Goal: Task Accomplishment & Management: Complete application form

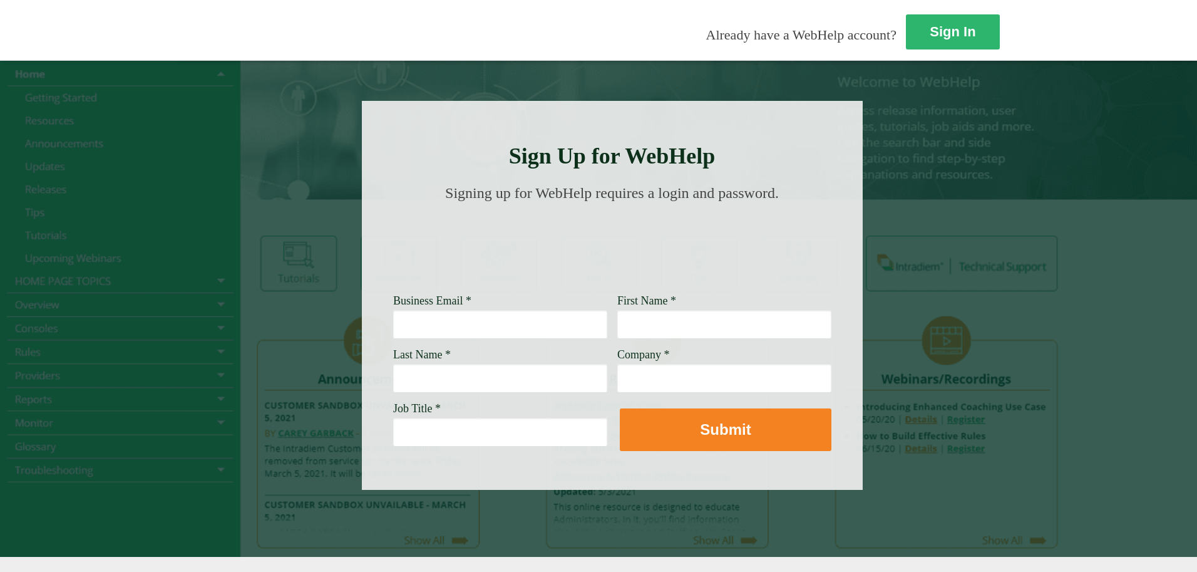
click at [393, 331] on input "Business Email *" at bounding box center [500, 323] width 214 height 29
type input "[EMAIL_ADDRESS][DOMAIN_NAME]"
click at [393, 368] on input "Last Name *" at bounding box center [500, 377] width 214 height 29
type input "[PERSON_NAME]"
click at [393, 441] on input "Job Title *" at bounding box center [500, 431] width 214 height 29
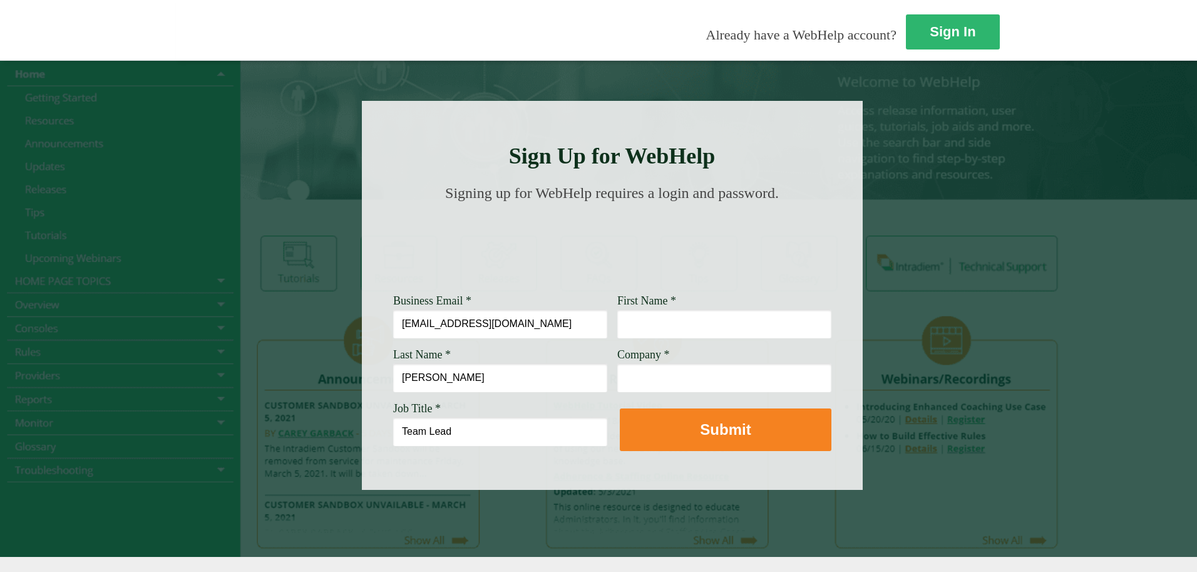
drag, startPoint x: 259, startPoint y: 436, endPoint x: 187, endPoint y: 438, distance: 72.1
click at [362, 438] on div "Sign Up for WebHelp Business Email * chanel.simon@wellsfargo.com First Name * L…" at bounding box center [612, 295] width 501 height 389
paste input "Lead Customer Service Representative"
type input "Lead Customer Service Representative"
click at [617, 374] on input "Company *" at bounding box center [724, 377] width 214 height 29
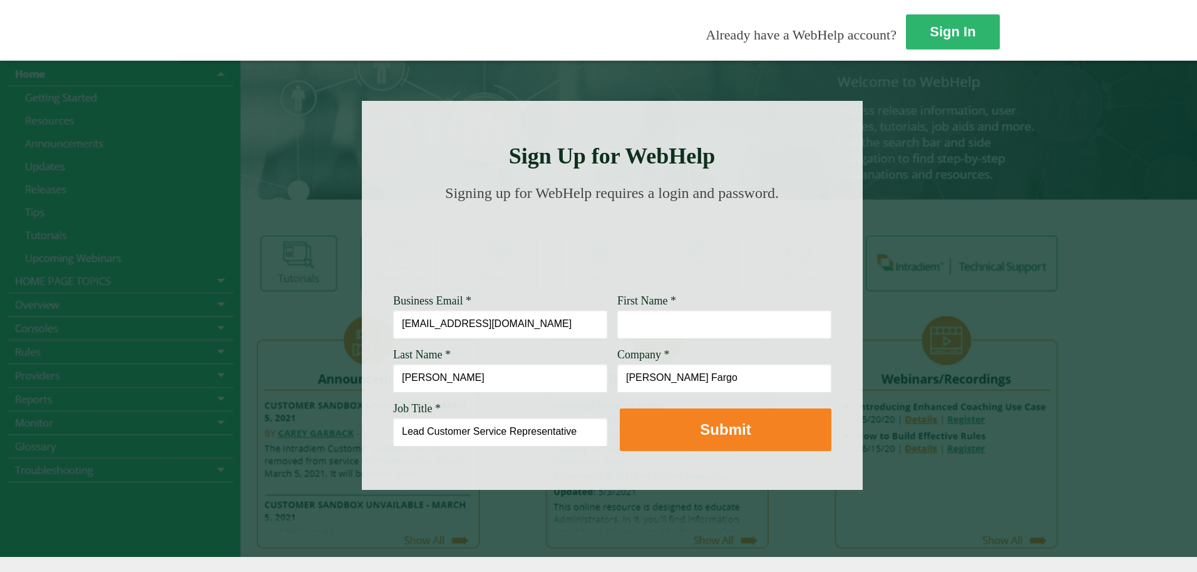
type input "Wells Fargo"
click at [617, 329] on input "First Name *" at bounding box center [724, 323] width 214 height 29
type input "Chanel"
drag, startPoint x: 228, startPoint y: 376, endPoint x: 252, endPoint y: 429, distance: 57.7
click at [393, 377] on input "simon" at bounding box center [500, 377] width 214 height 29
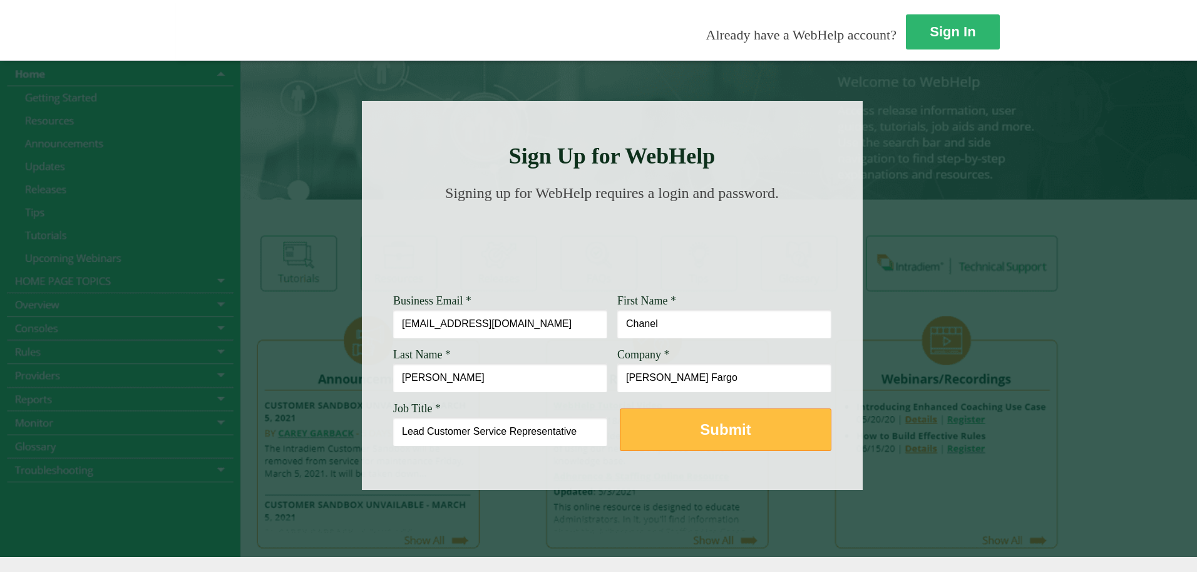
type input "Simon"
click at [700, 431] on strong "Submit" at bounding box center [725, 429] width 51 height 17
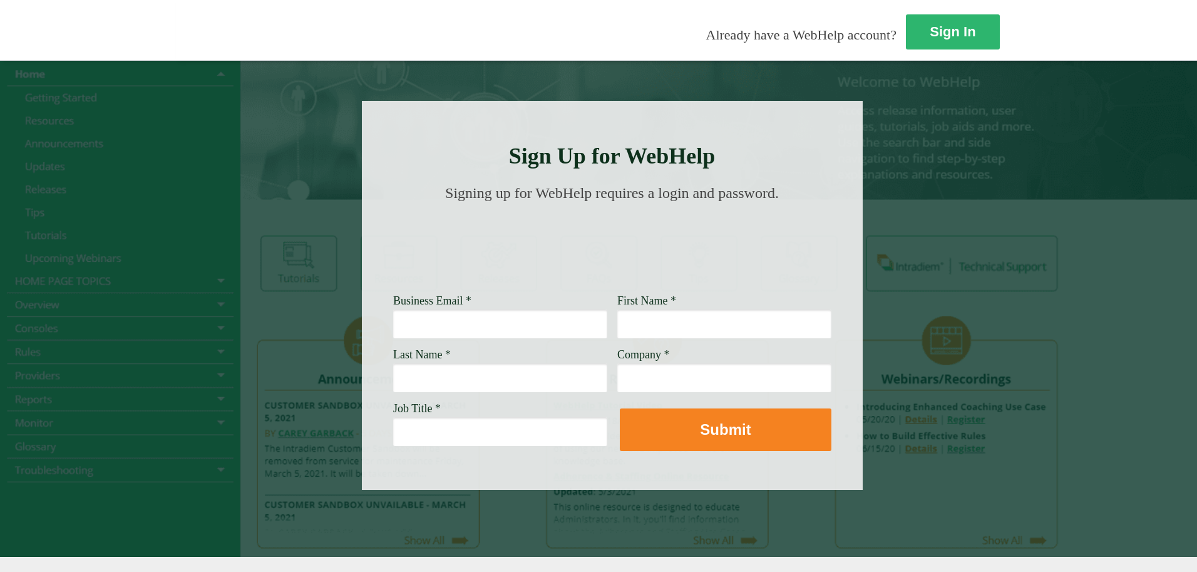
click at [980, 176] on div at bounding box center [598, 308] width 1197 height 497
